Goal: Transaction & Acquisition: Purchase product/service

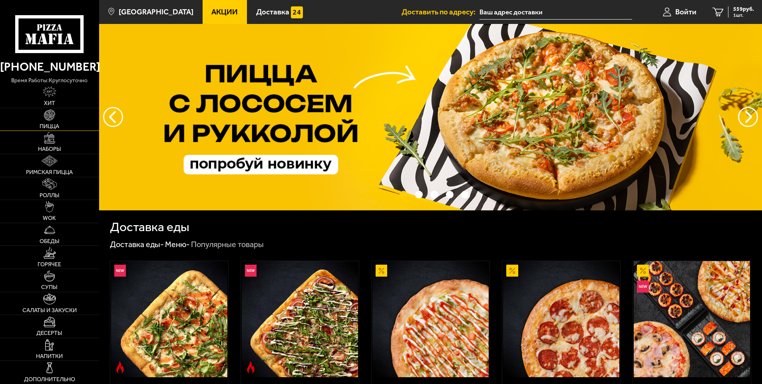
click at [63, 115] on link "Пицца" at bounding box center [49, 119] width 99 height 23
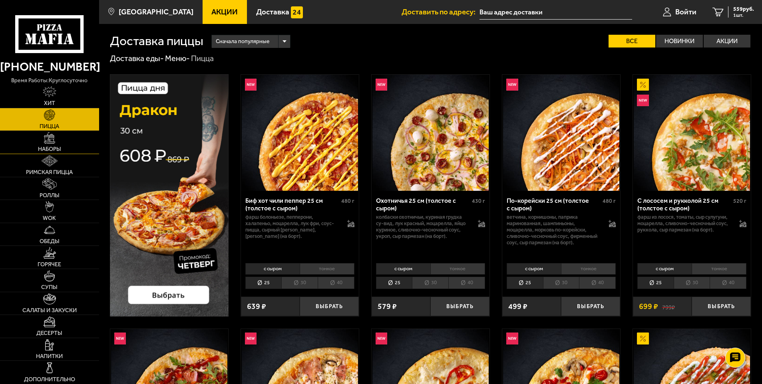
click at [50, 139] on img at bounding box center [49, 137] width 11 height 11
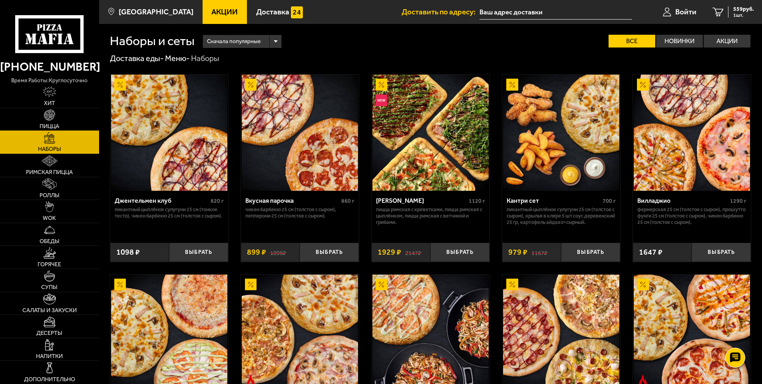
click at [52, 130] on link "Пицца" at bounding box center [49, 119] width 99 height 23
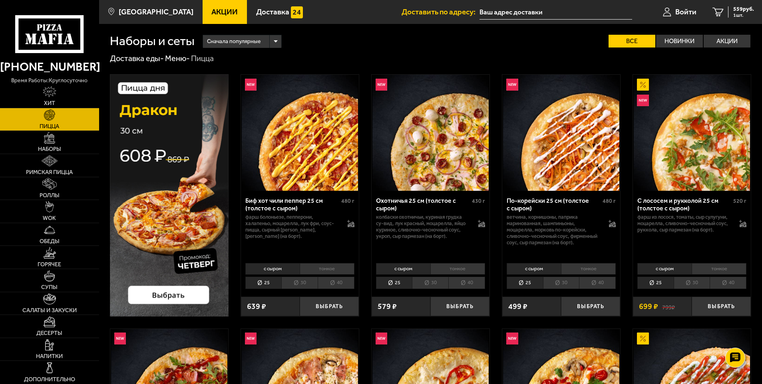
click at [45, 124] on span "Пицца" at bounding box center [50, 127] width 20 height 6
